Goal: Entertainment & Leisure: Browse casually

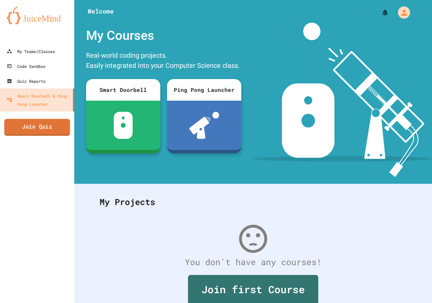
click at [39, 126] on link "Join Quiz" at bounding box center [37, 127] width 66 height 17
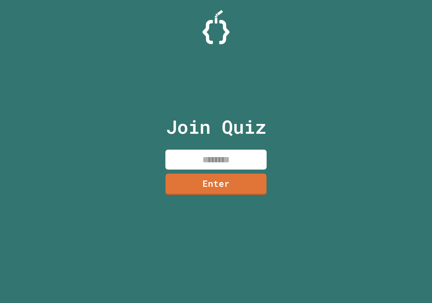
click at [216, 157] on input at bounding box center [215, 160] width 101 height 20
type input "********"
click at [184, 181] on link "Enter" at bounding box center [216, 184] width 103 height 22
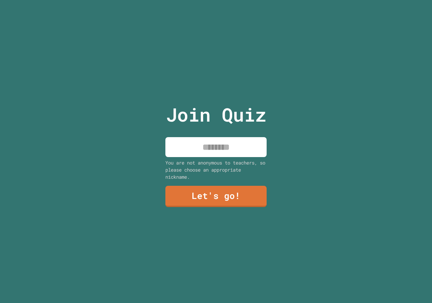
click at [202, 144] on input at bounding box center [215, 147] width 101 height 20
type input "*****"
click at [215, 185] on link "Let's go!" at bounding box center [216, 196] width 102 height 22
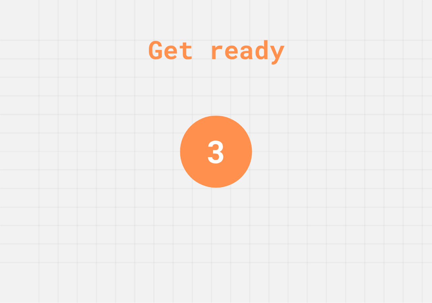
click at [180, 144] on div "Get ready 3" at bounding box center [216, 151] width 432 height 303
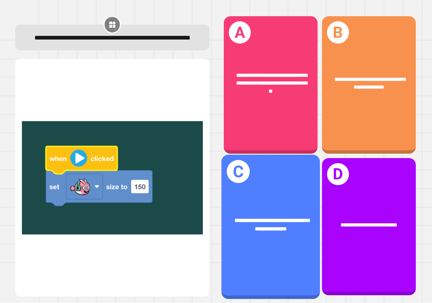
click at [269, 206] on div "**********" at bounding box center [271, 225] width 99 height 38
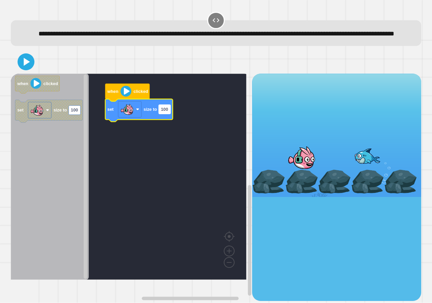
click at [163, 114] on rect "Blockly Workspace" at bounding box center [165, 109] width 12 height 9
type input "***"
click at [30, 70] on icon at bounding box center [26, 62] width 16 height 16
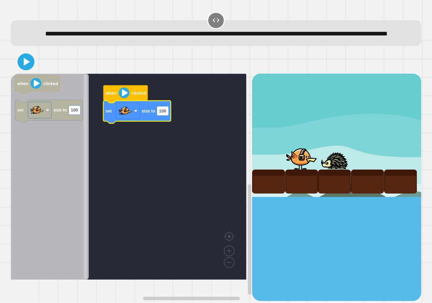
click at [161, 123] on icon "Blockly Workspace" at bounding box center [137, 112] width 68 height 23
click at [167, 115] on rect "Blockly Workspace" at bounding box center [163, 110] width 12 height 9
type input "***"
click at [20, 70] on icon at bounding box center [26, 62] width 16 height 16
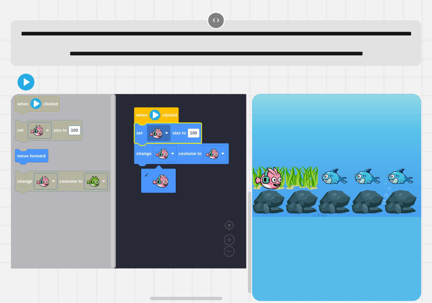
click at [181, 189] on rect "Blockly Workspace" at bounding box center [129, 181] width 236 height 175
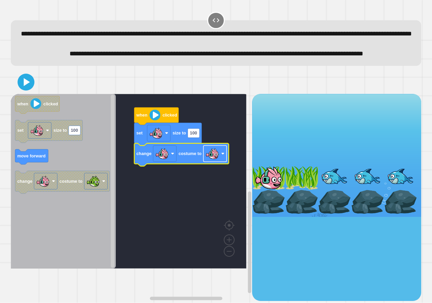
click at [217, 160] on image "Blockly Workspace" at bounding box center [213, 154] width 14 height 14
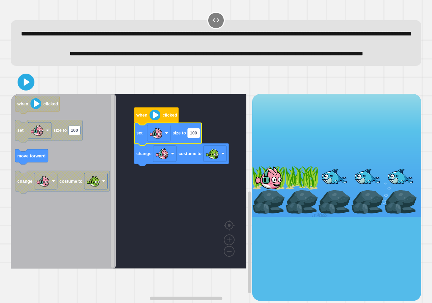
click at [197, 137] on rect "Blockly Workspace" at bounding box center [194, 132] width 12 height 9
click at [27, 87] on icon at bounding box center [26, 81] width 7 height 9
click at [196, 155] on input "***" at bounding box center [194, 155] width 12 height 9
type input "*"
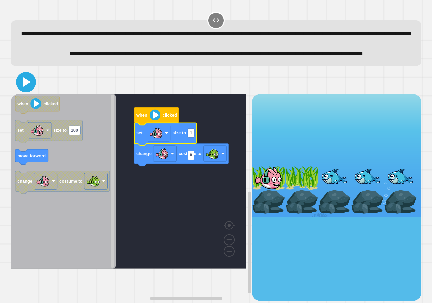
click at [25, 90] on icon at bounding box center [26, 82] width 16 height 16
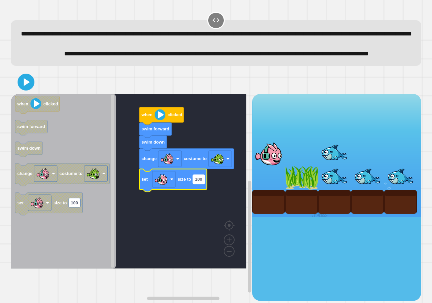
click at [196, 182] on text "100" at bounding box center [198, 179] width 7 height 5
type input "*"
click at [22, 90] on icon at bounding box center [26, 82] width 16 height 16
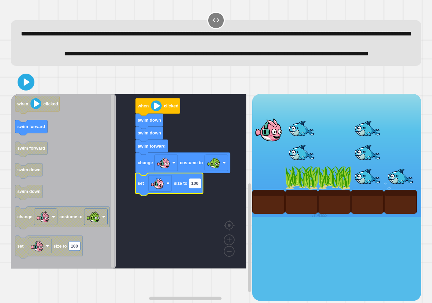
click at [198, 188] on g "100" at bounding box center [195, 183] width 12 height 9
type input "*"
click at [21, 89] on icon at bounding box center [26, 82] width 14 height 14
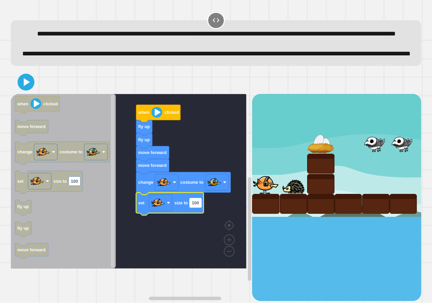
click at [199, 207] on g "100" at bounding box center [196, 202] width 12 height 9
type input "*"
click at [29, 90] on icon at bounding box center [26, 82] width 16 height 16
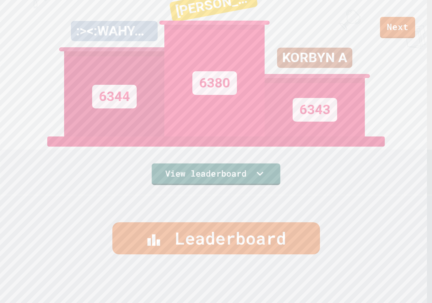
scroll to position [2, 0]
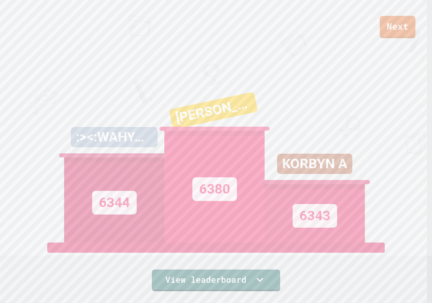
click at [402, 29] on link "Next" at bounding box center [398, 27] width 36 height 22
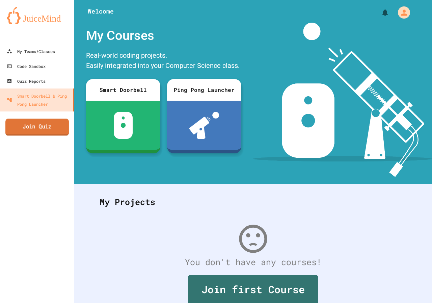
click at [45, 130] on link "Join Quiz" at bounding box center [36, 127] width 63 height 17
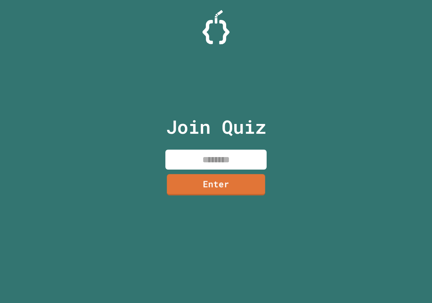
click at [172, 158] on input at bounding box center [215, 160] width 101 height 20
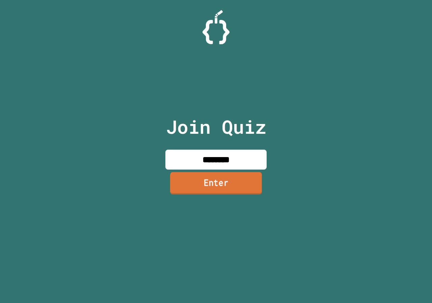
type input "********"
click at [244, 183] on link "Enter" at bounding box center [216, 183] width 92 height 22
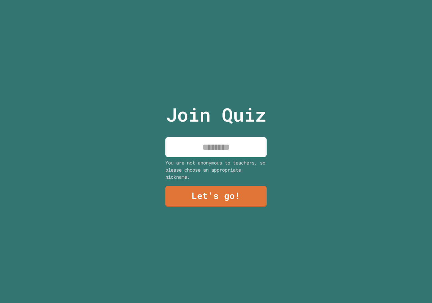
drag, startPoint x: 240, startPoint y: 152, endPoint x: 247, endPoint y: 160, distance: 10.3
click at [241, 153] on input at bounding box center [215, 147] width 101 height 20
type input "*****"
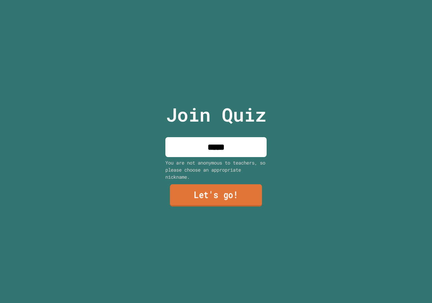
click at [223, 192] on link "Let's go!" at bounding box center [216, 195] width 92 height 22
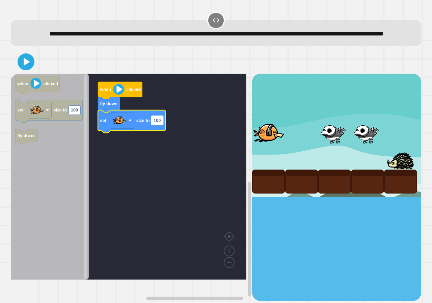
click at [160, 123] on text "100" at bounding box center [157, 120] width 7 height 5
click at [23, 70] on icon at bounding box center [26, 62] width 16 height 16
click at [154, 134] on input "*" at bounding box center [155, 131] width 7 height 9
click at [157, 134] on input "*" at bounding box center [155, 131] width 7 height 9
type input "***"
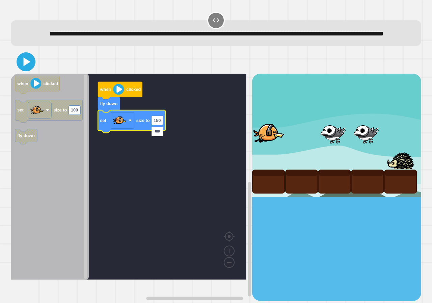
click at [24, 74] on div at bounding box center [216, 62] width 411 height 24
click at [24, 70] on icon at bounding box center [26, 62] width 16 height 16
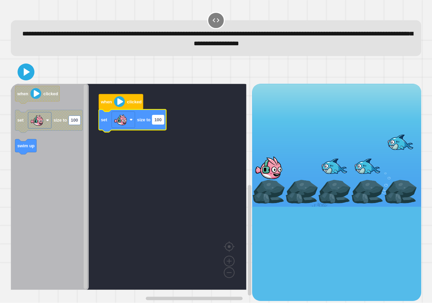
click at [160, 122] on text "100" at bounding box center [157, 119] width 7 height 5
type input "***"
click at [24, 75] on icon at bounding box center [26, 71] width 7 height 9
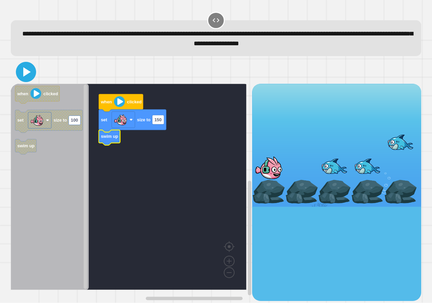
click at [31, 77] on icon at bounding box center [26, 72] width 16 height 16
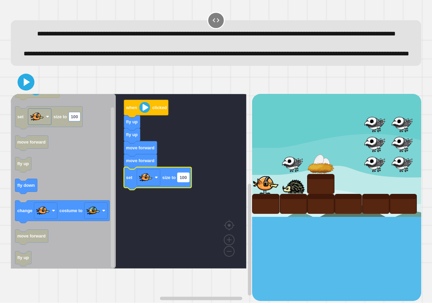
click at [183, 182] on rect "Blockly Workspace" at bounding box center [184, 177] width 12 height 9
type input "*"
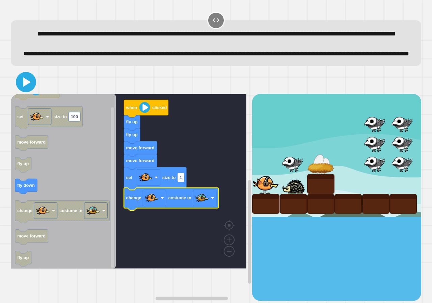
click at [27, 87] on icon at bounding box center [26, 81] width 7 height 9
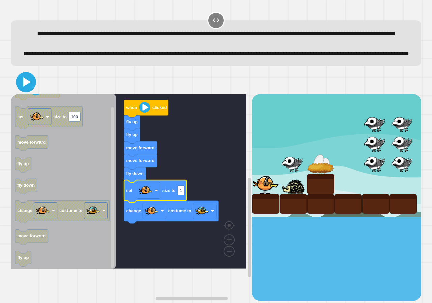
click at [30, 90] on icon at bounding box center [26, 82] width 16 height 16
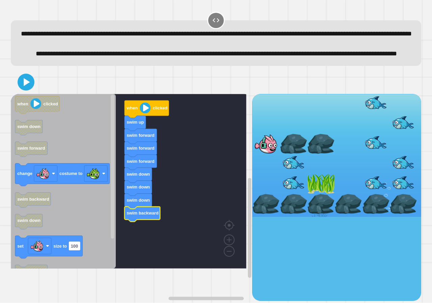
click at [143, 251] on rect "Blockly Workspace" at bounding box center [129, 181] width 236 height 175
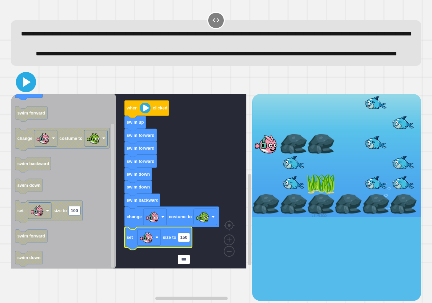
type input "***"
click at [18, 90] on icon at bounding box center [26, 82] width 16 height 16
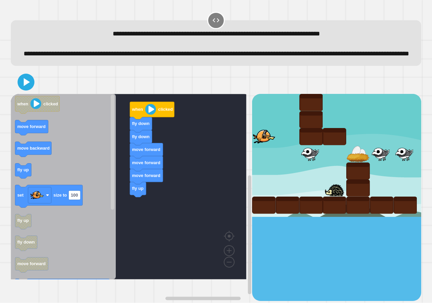
click at [113, 220] on div "when clicked fly down fly down move forward move forward move forward fly up wh…" at bounding box center [131, 197] width 241 height 207
click at [66, 203] on g "when clicked move forward move backward fly up set size to 100 fly up fly down …" at bounding box center [62, 242] width 95 height 292
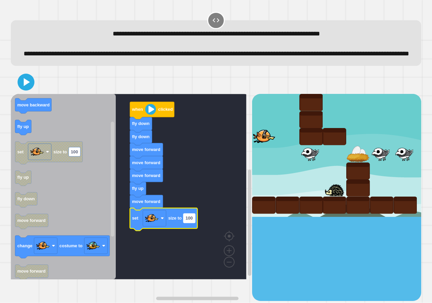
click at [192, 221] on text "100" at bounding box center [189, 218] width 7 height 5
type input "**"
click at [20, 92] on div at bounding box center [216, 82] width 411 height 24
click at [20, 90] on icon at bounding box center [26, 82] width 16 height 16
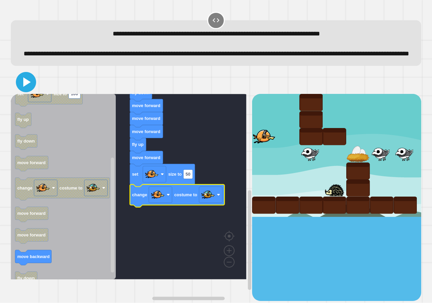
click at [30, 90] on icon at bounding box center [26, 82] width 16 height 16
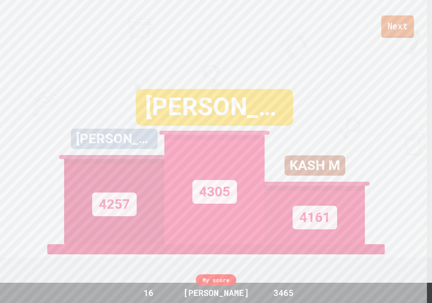
click at [405, 29] on link "Next" at bounding box center [397, 27] width 33 height 22
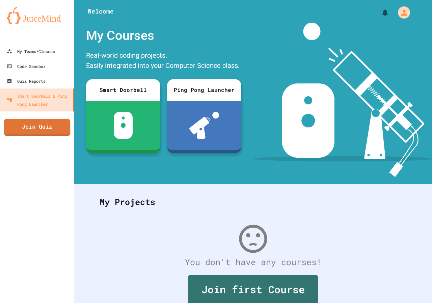
click at [18, 131] on link "Join Quiz" at bounding box center [37, 127] width 66 height 17
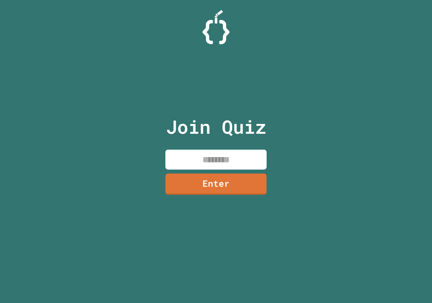
click at [225, 148] on div "Join Quiz Enter" at bounding box center [216, 151] width 114 height 269
click at [227, 156] on input at bounding box center [215, 160] width 101 height 20
type input "********"
click at [213, 184] on link "Enter" at bounding box center [216, 184] width 103 height 22
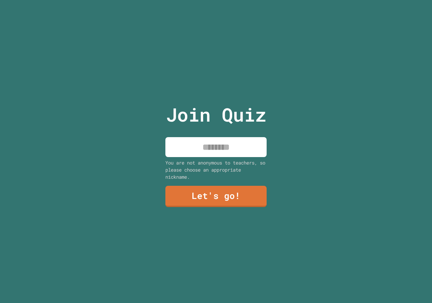
drag, startPoint x: 217, startPoint y: 138, endPoint x: 220, endPoint y: 140, distance: 4.2
click at [220, 140] on input at bounding box center [215, 147] width 101 height 20
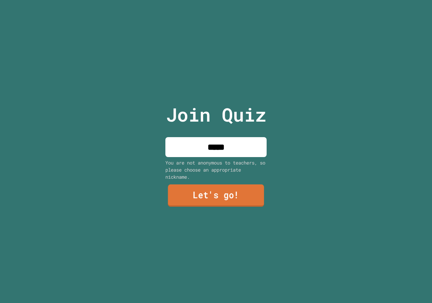
type input "*****"
click at [217, 192] on link "Let's go!" at bounding box center [216, 196] width 98 height 22
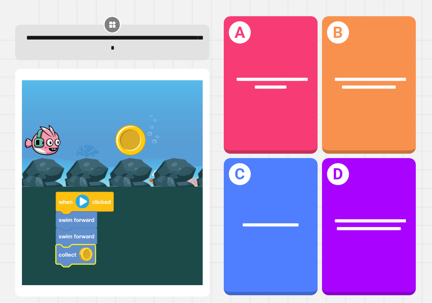
click at [24, 82] on img at bounding box center [112, 182] width 181 height 211
drag, startPoint x: 87, startPoint y: 153, endPoint x: 92, endPoint y: 158, distance: 6.9
click at [91, 157] on img at bounding box center [112, 182] width 181 height 211
click at [97, 169] on img at bounding box center [112, 182] width 181 height 211
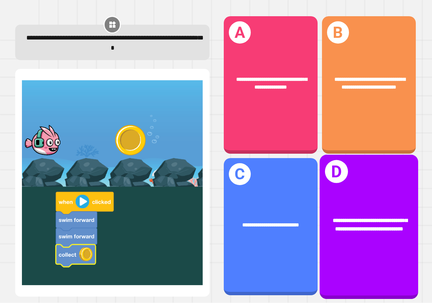
click at [363, 217] on span "**********" at bounding box center [370, 224] width 74 height 14
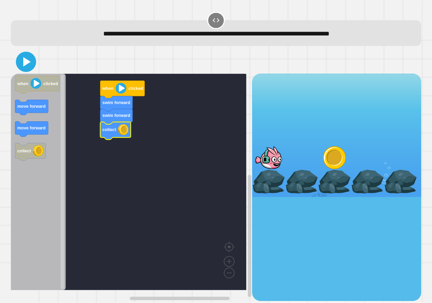
click at [24, 65] on icon at bounding box center [26, 62] width 16 height 16
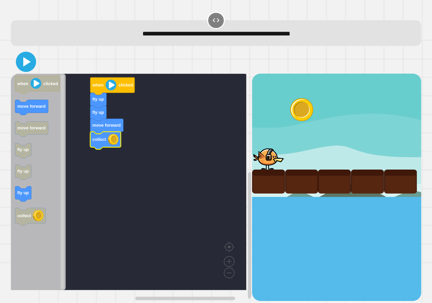
click at [27, 62] on icon at bounding box center [26, 61] width 7 height 9
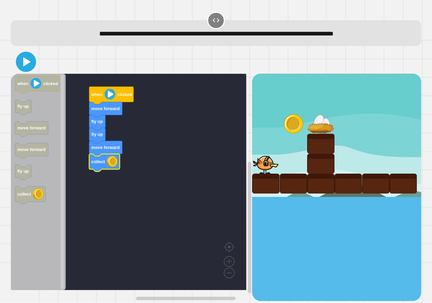
click at [34, 64] on button at bounding box center [26, 62] width 20 height 20
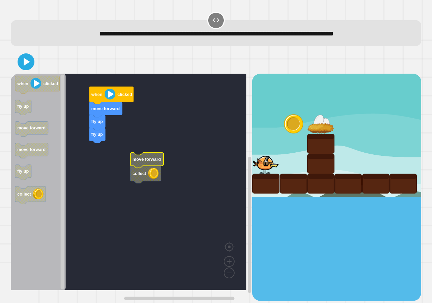
click at [105, 158] on rect "Blockly Workspace" at bounding box center [129, 182] width 236 height 216
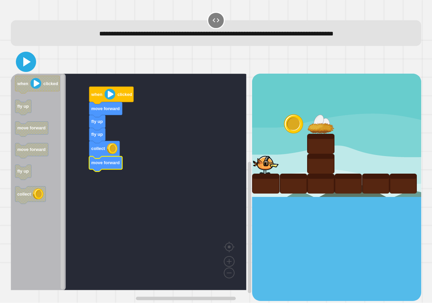
click at [29, 63] on icon at bounding box center [26, 62] width 16 height 16
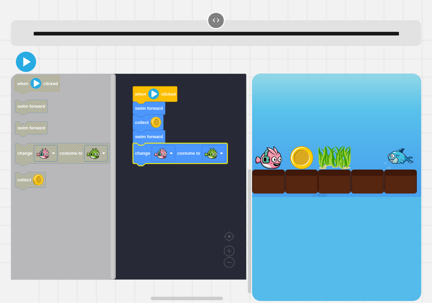
click at [20, 70] on icon at bounding box center [26, 62] width 16 height 16
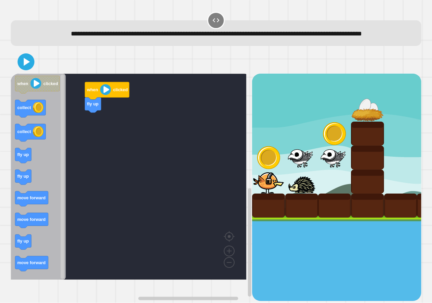
click at [24, 130] on icon "Blockly Workspace" at bounding box center [38, 177] width 55 height 206
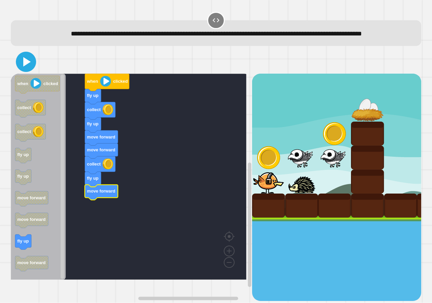
drag, startPoint x: 32, startPoint y: 75, endPoint x: 20, endPoint y: 70, distance: 13.7
click at [32, 70] on icon at bounding box center [26, 62] width 16 height 16
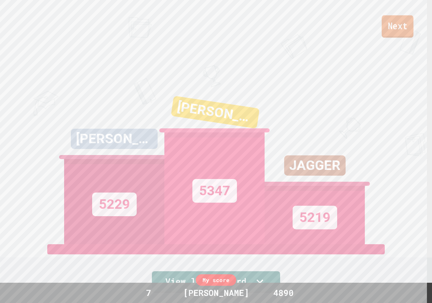
click at [397, 36] on link "Next" at bounding box center [398, 26] width 32 height 22
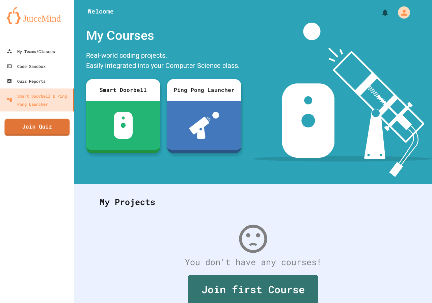
click at [22, 127] on link "Join Quiz" at bounding box center [36, 127] width 65 height 17
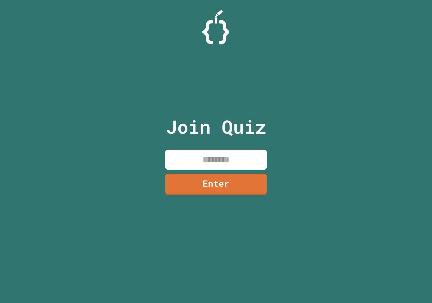
click at [204, 165] on input at bounding box center [215, 160] width 101 height 20
type input "********"
click at [214, 181] on link "Enter" at bounding box center [216, 183] width 100 height 22
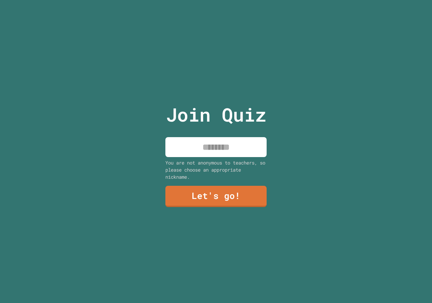
click at [219, 148] on input at bounding box center [215, 147] width 101 height 20
click at [216, 145] on input "*********" at bounding box center [215, 147] width 101 height 20
type input "**********"
click at [244, 193] on link "Let's go!" at bounding box center [216, 196] width 100 height 22
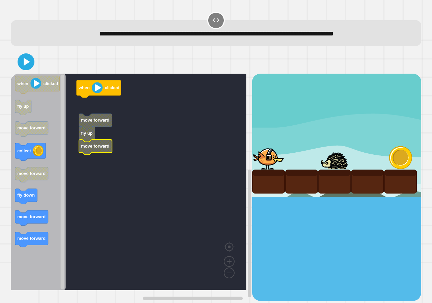
click at [35, 229] on icon "Blockly Workspace" at bounding box center [38, 182] width 55 height 216
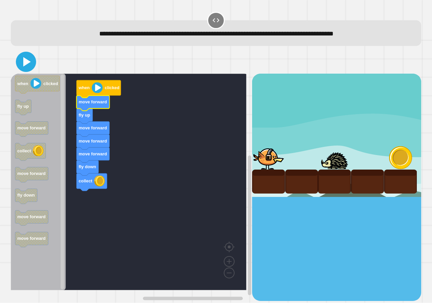
click at [30, 63] on icon at bounding box center [26, 62] width 16 height 16
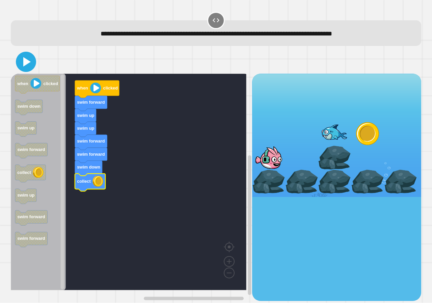
click at [21, 63] on icon at bounding box center [26, 62] width 16 height 16
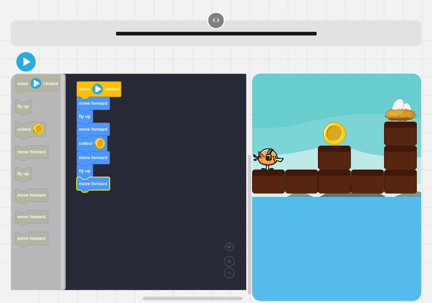
click at [27, 63] on icon at bounding box center [26, 61] width 7 height 9
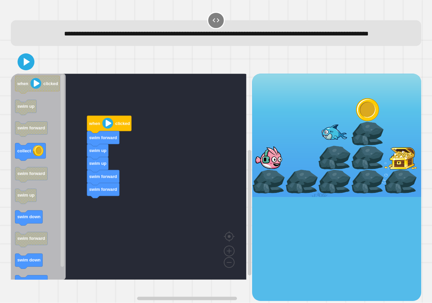
click at [69, 204] on div "when clicked swim forward swim up swim up swim forward swim forward when clicke…" at bounding box center [131, 187] width 241 height 227
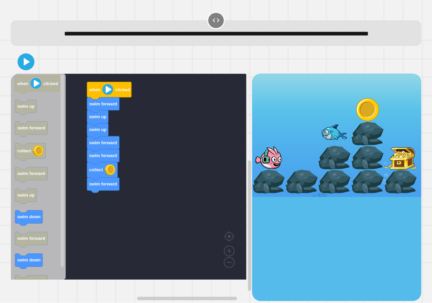
click at [72, 227] on div "when clicked swim forward swim up swim up swim forward swim forward collect swi…" at bounding box center [131, 187] width 241 height 227
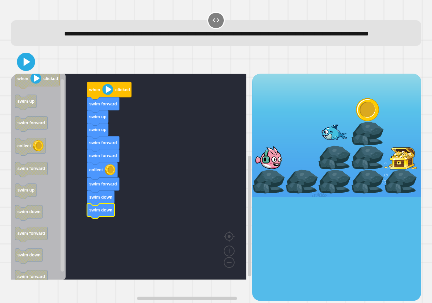
click at [22, 69] on div at bounding box center [216, 62] width 411 height 24
click at [22, 69] on icon at bounding box center [26, 62] width 16 height 16
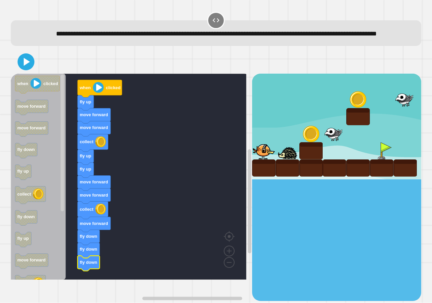
click at [34, 74] on div at bounding box center [216, 62] width 411 height 24
click at [28, 70] on icon at bounding box center [26, 62] width 16 height 16
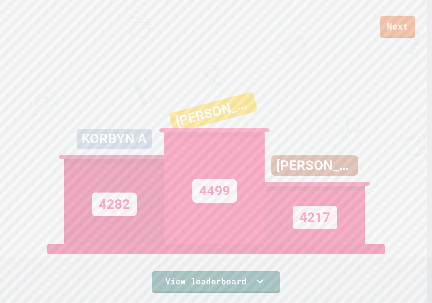
click at [395, 33] on link "Next" at bounding box center [397, 27] width 35 height 22
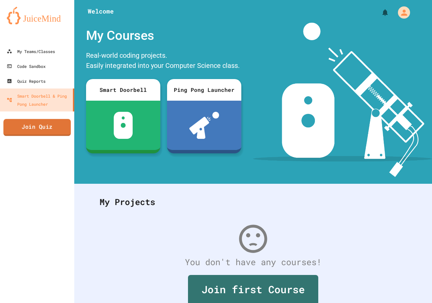
click at [62, 133] on link "Join Quiz" at bounding box center [37, 127] width 68 height 17
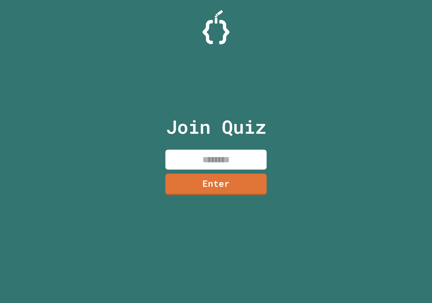
click at [213, 154] on input at bounding box center [215, 160] width 101 height 20
type input "********"
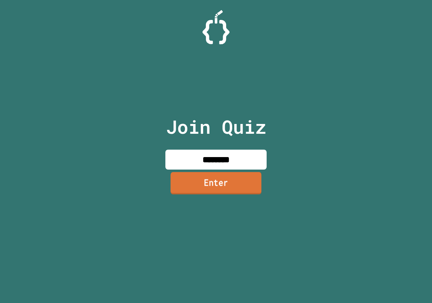
drag, startPoint x: 183, startPoint y: 193, endPoint x: 186, endPoint y: 190, distance: 4.5
click at [186, 190] on link "Enter" at bounding box center [216, 183] width 91 height 22
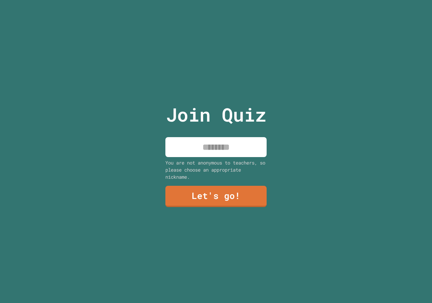
click at [200, 146] on input at bounding box center [215, 147] width 101 height 20
type input "*****"
click at [187, 191] on link "Let's go!" at bounding box center [215, 196] width 103 height 22
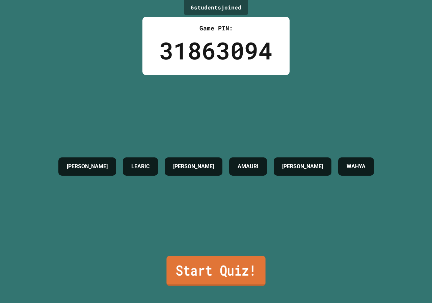
click at [244, 264] on link "Start Quiz!" at bounding box center [215, 271] width 99 height 30
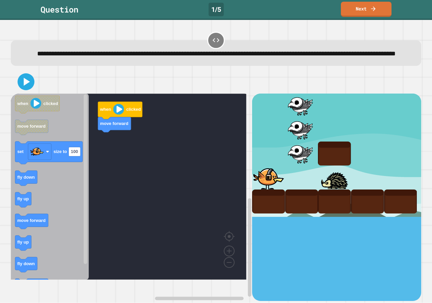
click at [115, 176] on div "when clicked move forward when clicked move forward set size to 100 fly down fl…" at bounding box center [131, 197] width 241 height 207
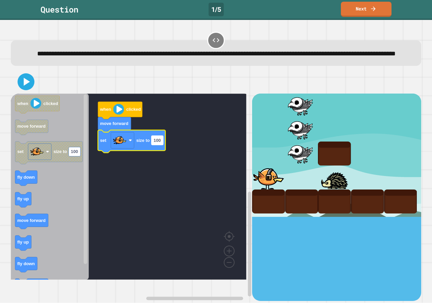
click at [160, 143] on text "100" at bounding box center [157, 140] width 7 height 5
type input "***"
click at [31, 87] on icon at bounding box center [26, 82] width 14 height 14
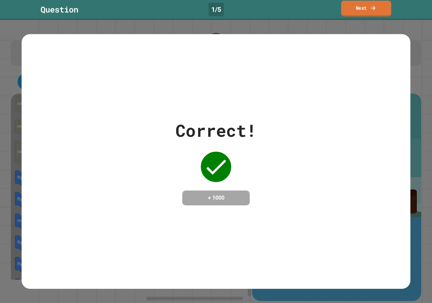
click at [351, 4] on link "Next" at bounding box center [366, 9] width 50 height 16
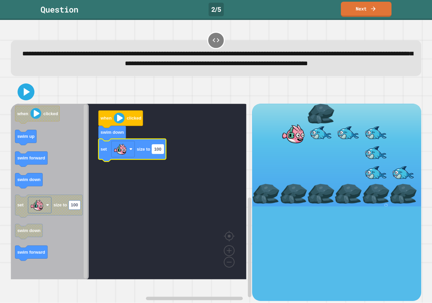
click at [162, 154] on rect "Blockly Workspace" at bounding box center [158, 149] width 12 height 9
type input "***"
click at [29, 100] on icon at bounding box center [26, 92] width 16 height 16
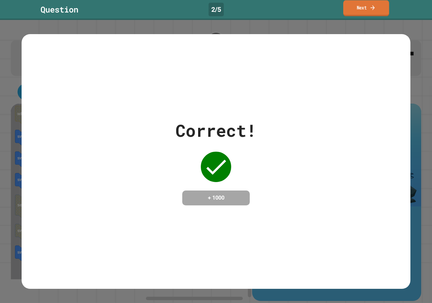
click at [352, 13] on link "Next" at bounding box center [366, 8] width 46 height 16
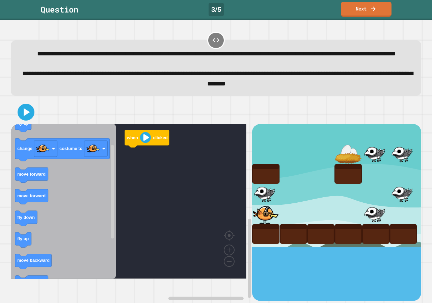
click at [127, 190] on div "when clicked when clicked fly up change costume to move forward move forward fl…" at bounding box center [131, 212] width 241 height 177
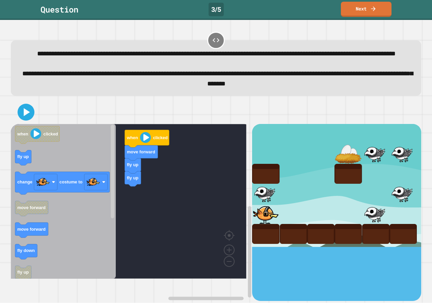
click at [78, 197] on g "when clicked fly up change costume to move forward move forward fly down fly up…" at bounding box center [62, 250] width 95 height 249
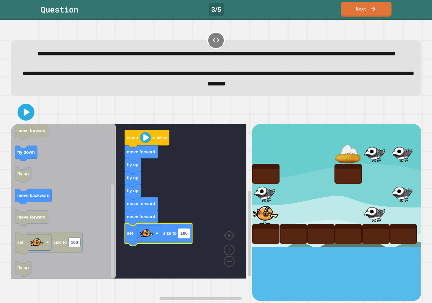
click at [187, 236] on text "100" at bounding box center [184, 233] width 7 height 5
type input "*"
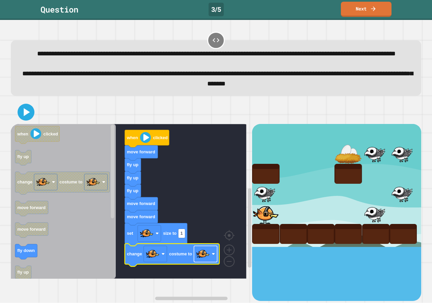
click at [208, 261] on image "Blockly Workspace" at bounding box center [203, 254] width 14 height 14
click at [30, 120] on icon at bounding box center [26, 112] width 16 height 16
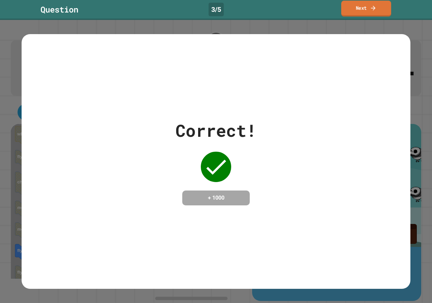
click at [362, 7] on link "Next" at bounding box center [366, 9] width 50 height 16
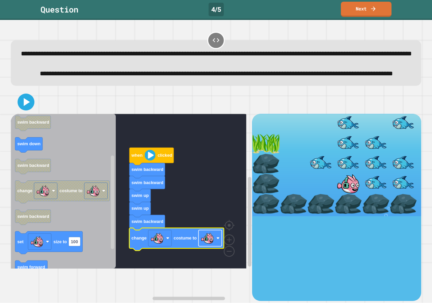
click at [212, 245] on image "Blockly Workspace" at bounding box center [208, 238] width 14 height 14
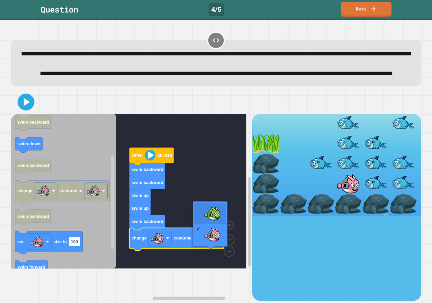
drag, startPoint x: 210, startPoint y: 216, endPoint x: 206, endPoint y: 214, distance: 4.4
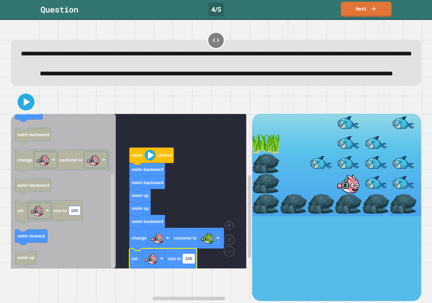
click at [193, 263] on rect "Blockly Workspace" at bounding box center [189, 258] width 12 height 9
type input "*"
click at [29, 110] on icon at bounding box center [26, 102] width 16 height 16
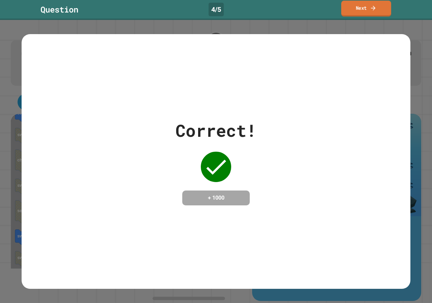
click at [379, 6] on link "Next" at bounding box center [366, 9] width 50 height 16
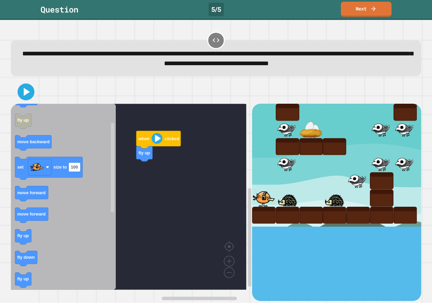
click at [146, 203] on div "when clicked fly up when clicked fly down fly up move backward set size to 100 …" at bounding box center [131, 202] width 241 height 197
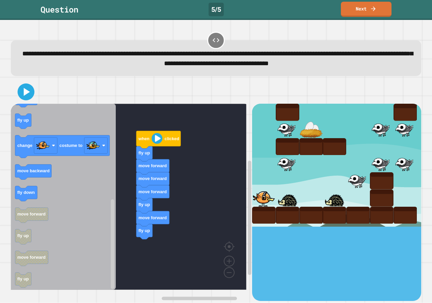
click at [47, 178] on icon "when clicked fly down fly up move backward set size to 100 move forward move fo…" at bounding box center [63, 197] width 105 height 186
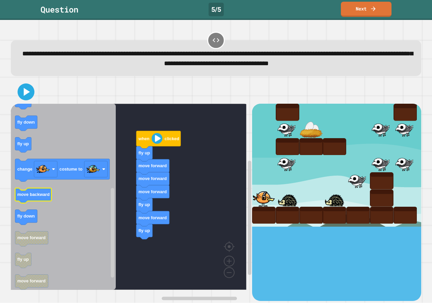
click at [59, 187] on icon "Blockly Workspace" at bounding box center [63, 197] width 105 height 186
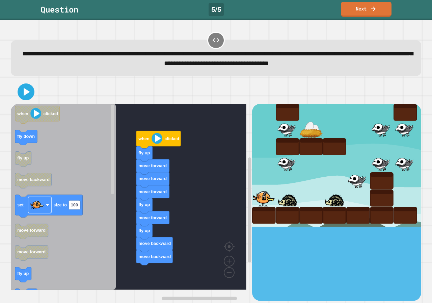
click at [168, 215] on div "when clicked fly up move forward move forward move forward fly up move forward …" at bounding box center [131, 202] width 241 height 197
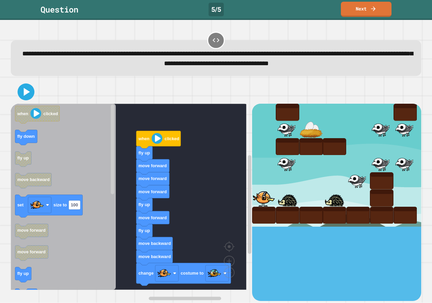
click at [131, 267] on div "when clicked fly up move forward move forward move forward fly up move forward …" at bounding box center [131, 202] width 241 height 197
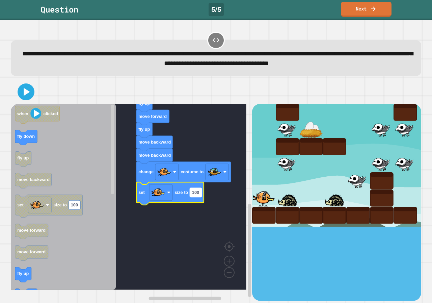
click at [201, 194] on rect "Blockly Workspace" at bounding box center [196, 192] width 12 height 9
type input "*"
click at [24, 90] on icon at bounding box center [26, 92] width 16 height 16
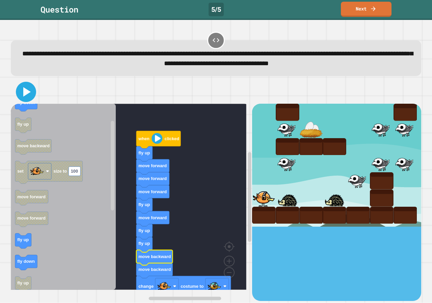
click at [23, 97] on icon at bounding box center [26, 92] width 16 height 16
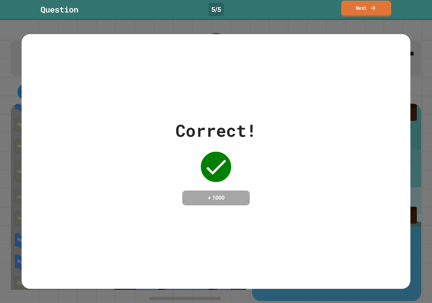
click at [356, 11] on link "Next" at bounding box center [366, 9] width 50 height 16
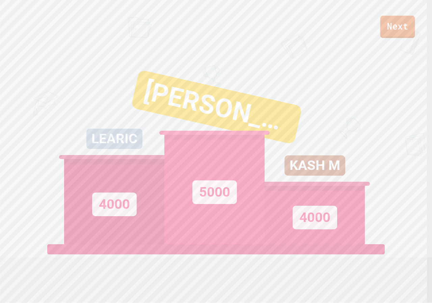
click at [400, 25] on link "Next" at bounding box center [398, 27] width 35 height 22
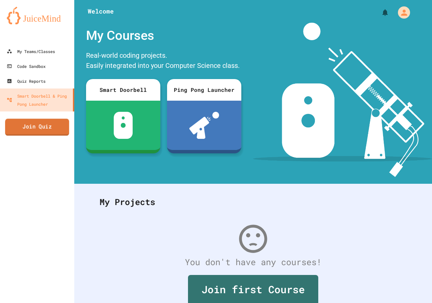
click at [54, 123] on link "Join Quiz" at bounding box center [37, 127] width 64 height 17
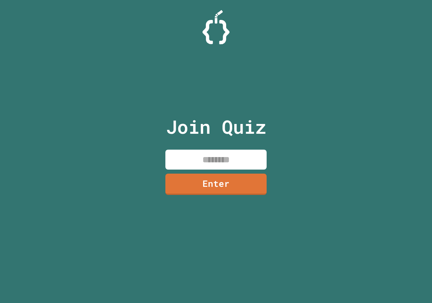
click at [180, 159] on input at bounding box center [215, 160] width 101 height 20
type input "********"
click at [195, 183] on link "Enter" at bounding box center [215, 183] width 101 height 22
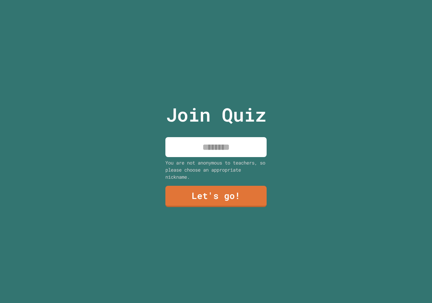
click at [237, 145] on input at bounding box center [215, 147] width 101 height 20
type input "*****"
click at [227, 200] on link "Let's go!" at bounding box center [216, 196] width 99 height 22
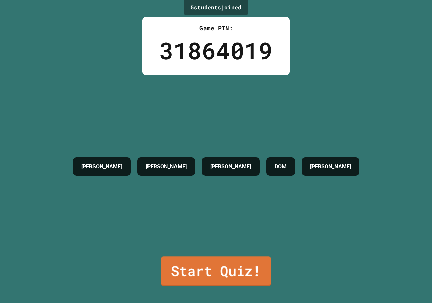
click at [224, 271] on link "Start Quiz!" at bounding box center [216, 271] width 110 height 30
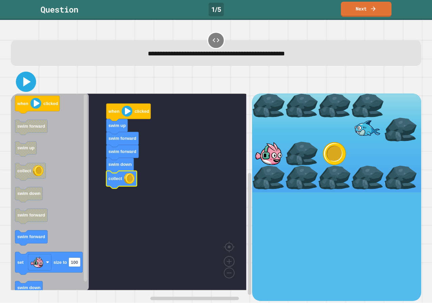
click at [22, 82] on icon at bounding box center [26, 82] width 16 height 16
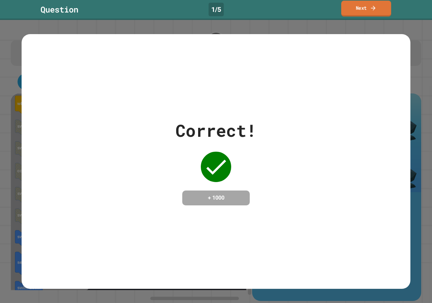
click at [353, 8] on link "Next" at bounding box center [366, 9] width 50 height 16
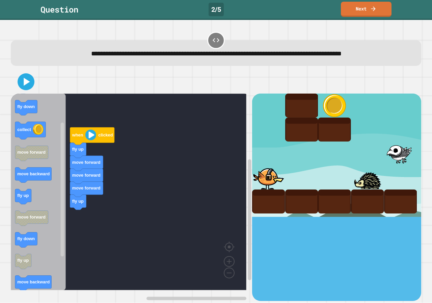
click at [66, 182] on icon "when clicked fly up fly down collect move forward move backward fly up move for…" at bounding box center [38, 192] width 55 height 197
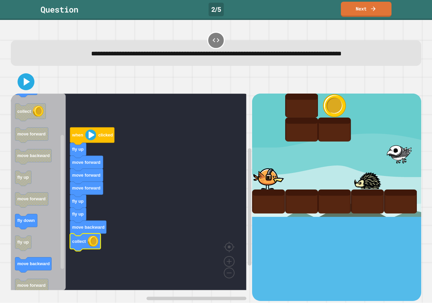
click at [16, 85] on div at bounding box center [216, 82] width 411 height 24
click at [23, 83] on icon at bounding box center [26, 82] width 16 height 16
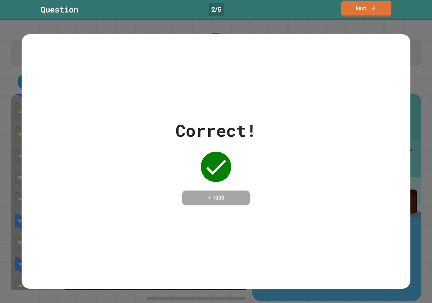
click at [356, 9] on link "Next" at bounding box center [366, 9] width 50 height 16
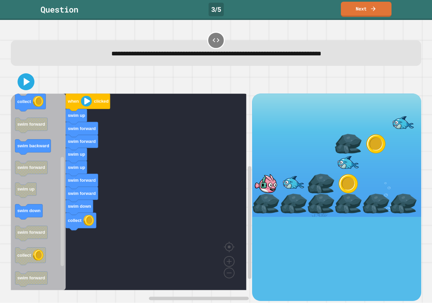
click at [86, 209] on div "when clicked swim up swim forward swim forward swim up swim up swim forward swi…" at bounding box center [131, 197] width 241 height 207
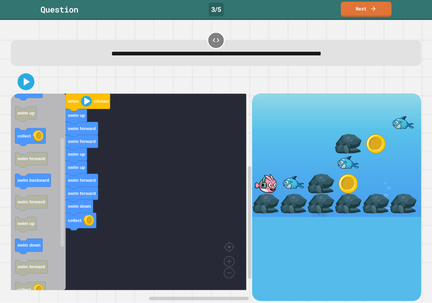
click at [85, 249] on div "when clicked swim up swim forward swim forward swim up swim up swim forward swi…" at bounding box center [131, 197] width 241 height 207
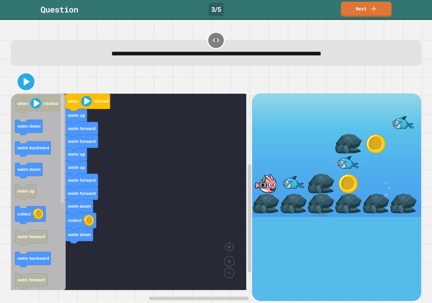
click at [79, 201] on div "when clicked swim up swim forward swim forward swim up swim up swim forward swi…" at bounding box center [131, 197] width 241 height 207
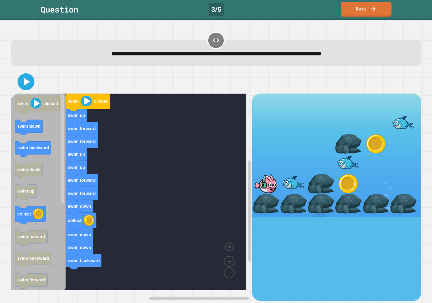
click at [55, 260] on icon "when clicked swim down swim backward swim down swim up collect swim forward swi…" at bounding box center [38, 192] width 55 height 197
click at [49, 244] on icon "when clicked swim down swim backward swim down swim up collect swim forward swi…" at bounding box center [38, 192] width 55 height 197
click at [56, 243] on icon "when clicked swim down swim backward swim down swim up collect swim forward swi…" at bounding box center [38, 192] width 55 height 197
click at [57, 232] on icon "when clicked swim down swim backward swim down swim up collect swim forward swi…" at bounding box center [38, 192] width 55 height 197
click at [41, 235] on g "when clicked swim down swim backward swim down swim up collect swim forward swi…" at bounding box center [37, 269] width 45 height 346
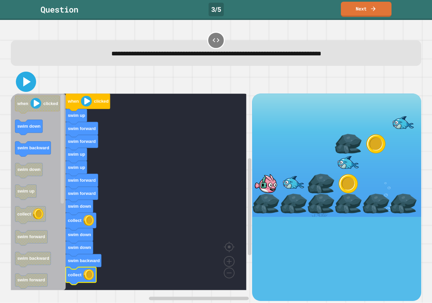
click at [23, 89] on icon at bounding box center [26, 82] width 16 height 16
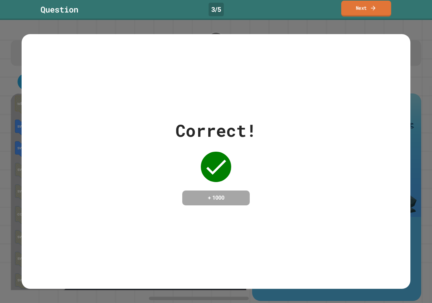
click at [357, 5] on link "Next" at bounding box center [366, 9] width 50 height 16
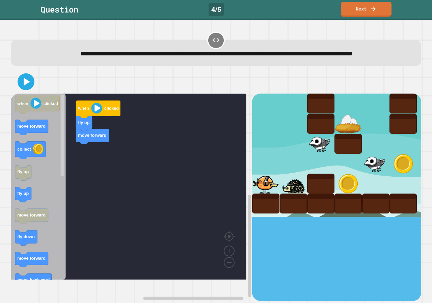
click at [69, 160] on div "when clicked fly up move forward when clicked move forward collect fly up fly u…" at bounding box center [131, 197] width 241 height 207
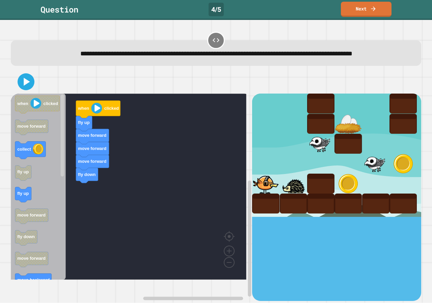
click at [83, 189] on div "when clicked fly up move forward move forward move forward fly down when clicke…" at bounding box center [131, 197] width 241 height 207
click at [26, 166] on icon "when clicked move forward collect fly up fly up move forward fly down move forw…" at bounding box center [38, 187] width 55 height 186
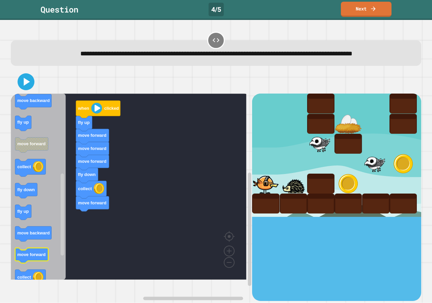
click at [49, 276] on icon "Blockly Workspace" at bounding box center [38, 187] width 55 height 186
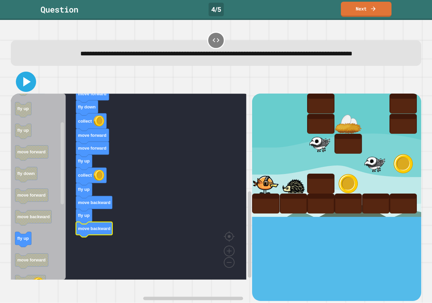
click at [25, 86] on icon at bounding box center [26, 81] width 7 height 9
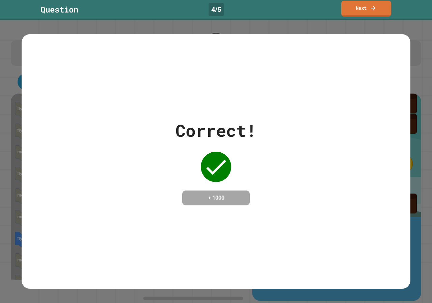
click at [372, 9] on icon at bounding box center [373, 7] width 7 height 7
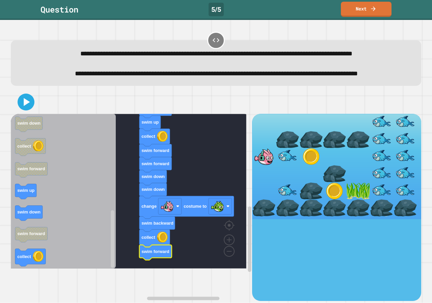
drag, startPoint x: 24, startPoint y: 133, endPoint x: 24, endPoint y: 128, distance: 5.4
click at [24, 114] on div at bounding box center [216, 102] width 411 height 24
click at [24, 106] on icon at bounding box center [27, 102] width 7 height 8
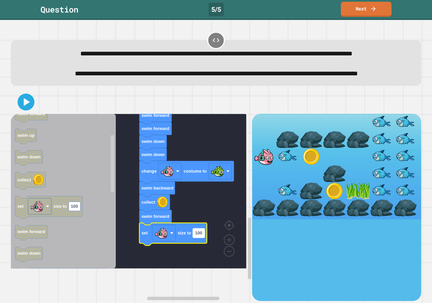
click at [204, 237] on rect "Blockly Workspace" at bounding box center [199, 232] width 12 height 9
type input "*"
click at [23, 107] on icon at bounding box center [26, 101] width 7 height 9
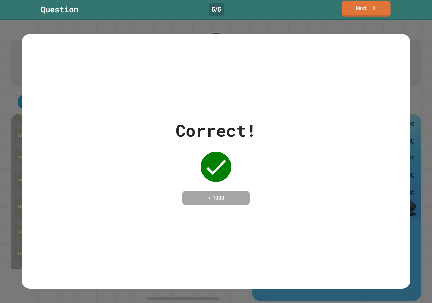
click at [370, 12] on link "Next" at bounding box center [366, 9] width 49 height 16
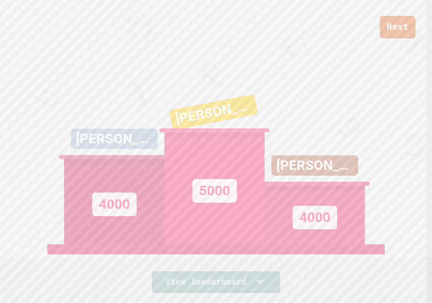
click at [394, 35] on link "Next" at bounding box center [398, 27] width 36 height 22
